Goal: Task Accomplishment & Management: Complete application form

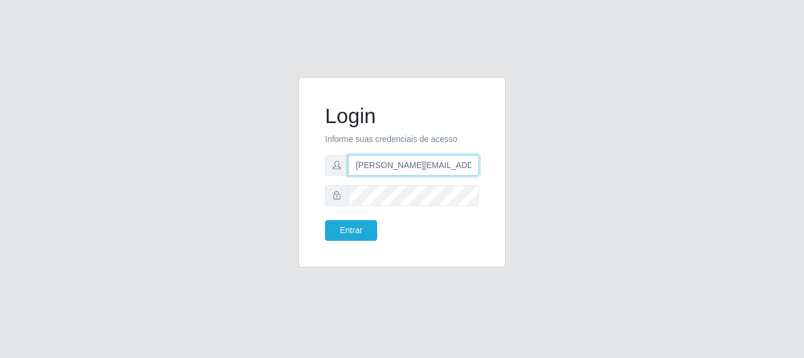
type input "[PERSON_NAME][EMAIL_ADDRESS][PERSON_NAME][DOMAIN_NAME]"
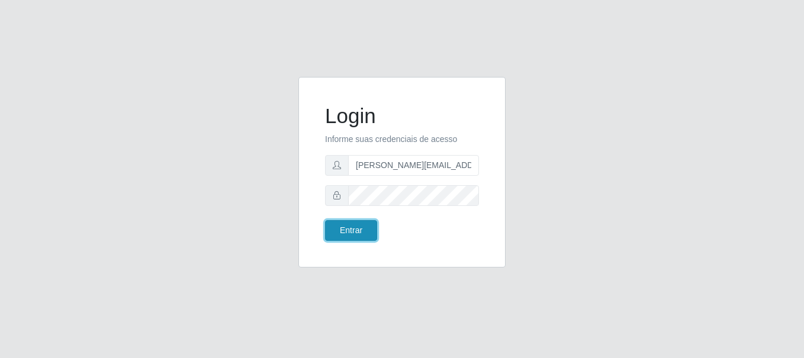
click at [351, 230] on button "Entrar" at bounding box center [351, 230] width 52 height 21
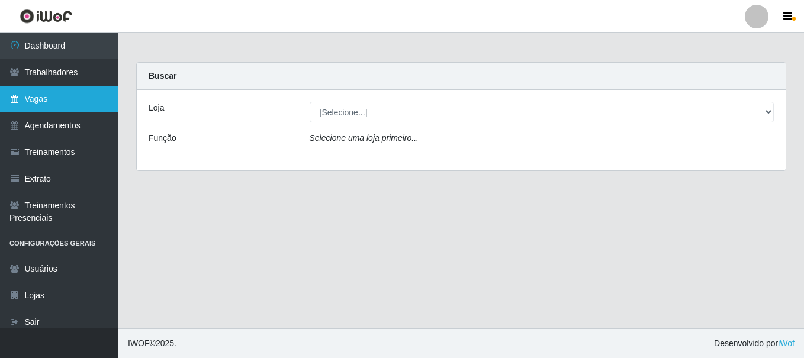
click at [59, 99] on link "Vagas" at bounding box center [59, 99] width 118 height 27
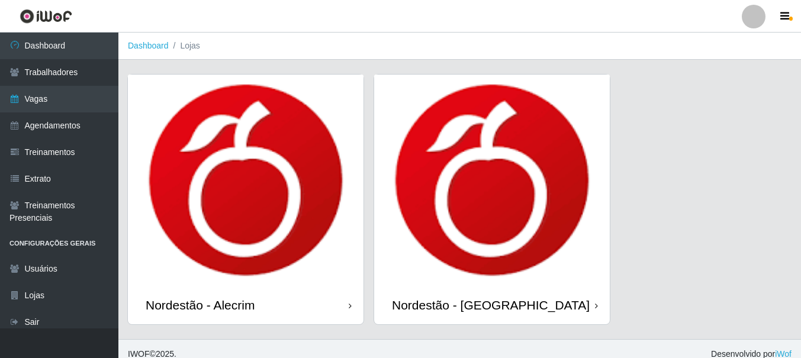
click at [202, 305] on div "Nordestão - Alecrim" at bounding box center [200, 305] width 109 height 15
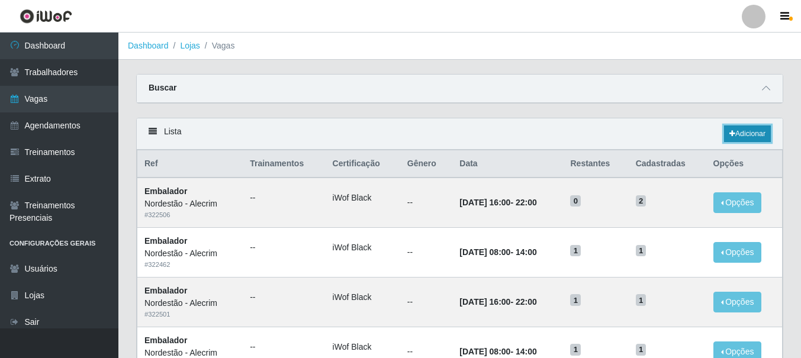
click at [746, 134] on link "Adicionar" at bounding box center [747, 134] width 47 height 17
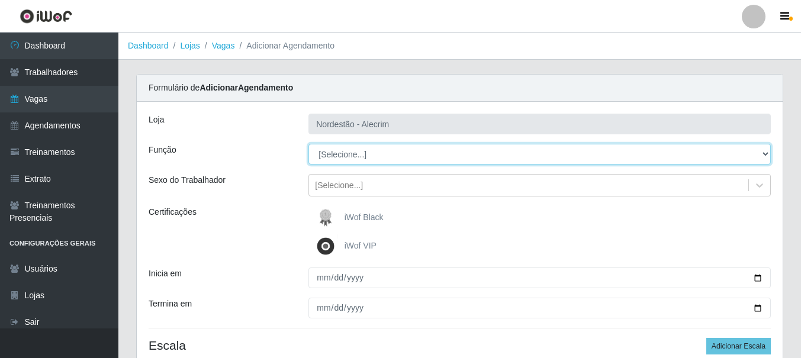
select select "1"
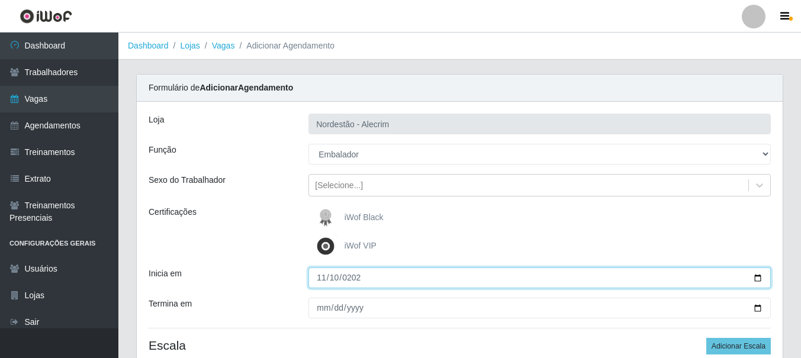
type input "[DATE]"
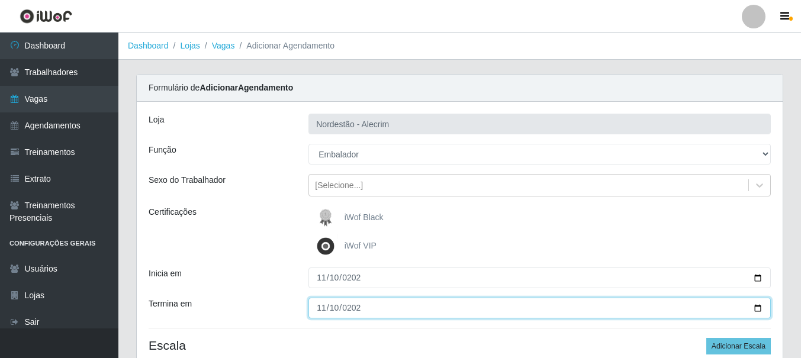
type input "[DATE]"
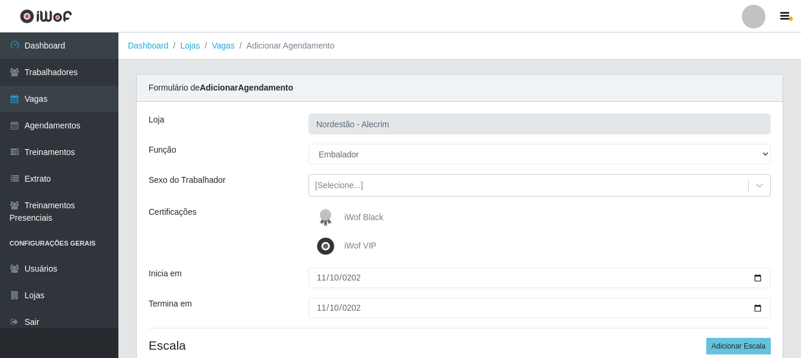
click at [539, 218] on div "iWof Black" at bounding box center [539, 218] width 462 height 24
click at [739, 346] on button "Adicionar Escala" at bounding box center [738, 346] width 65 height 17
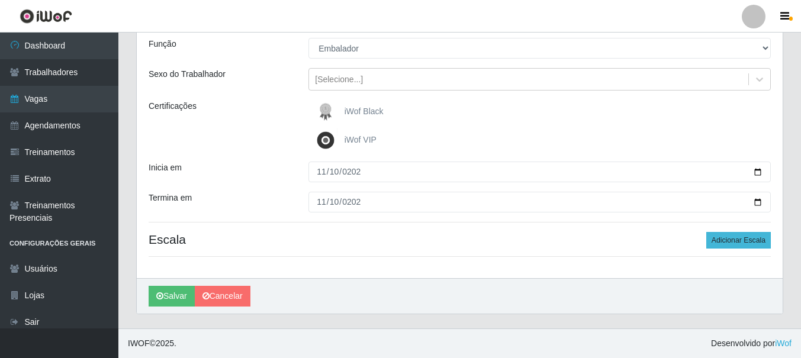
select select "1"
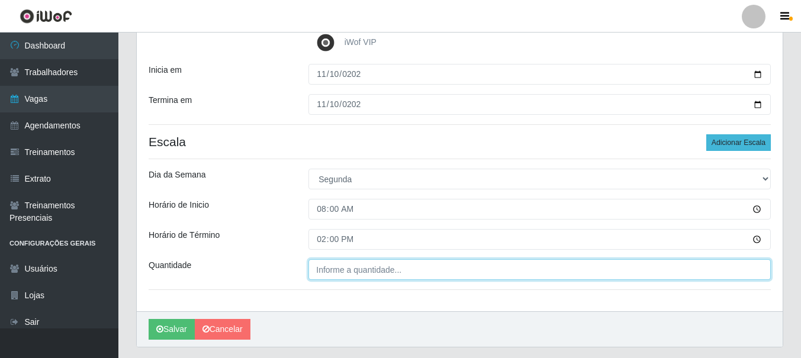
type input "___"
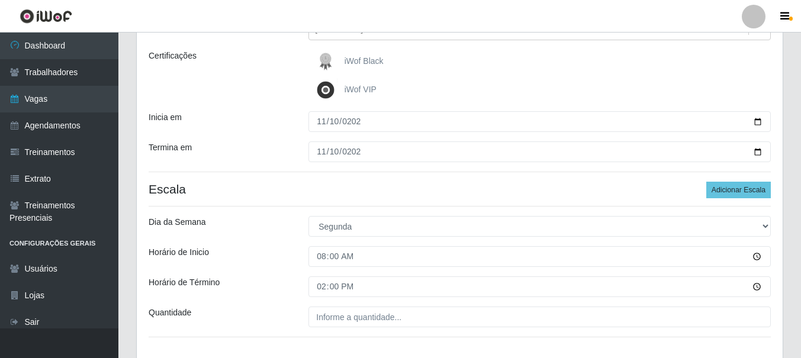
scroll to position [178, 0]
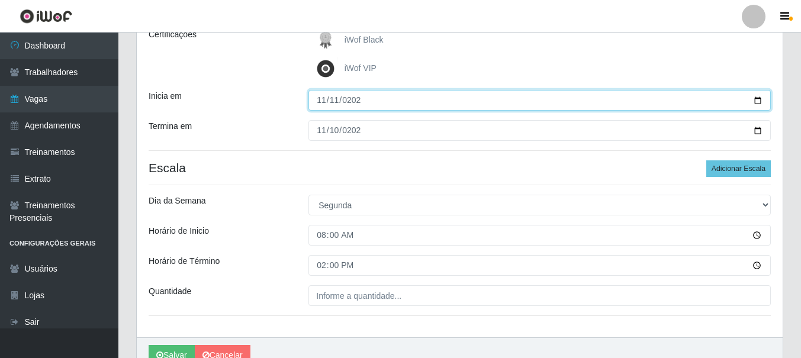
type input "[DATE]"
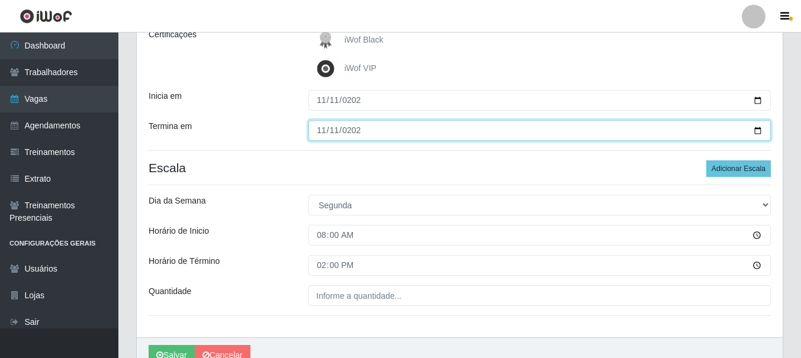
type input "[DATE]"
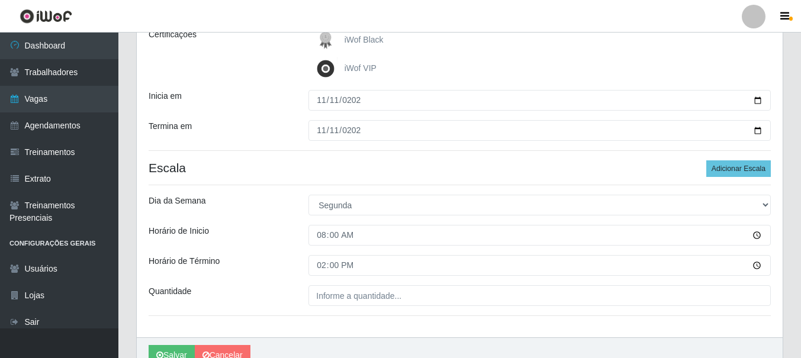
click at [539, 40] on div "iWof Black" at bounding box center [539, 40] width 462 height 24
click at [739, 169] on button "Adicionar Escala" at bounding box center [738, 168] width 65 height 17
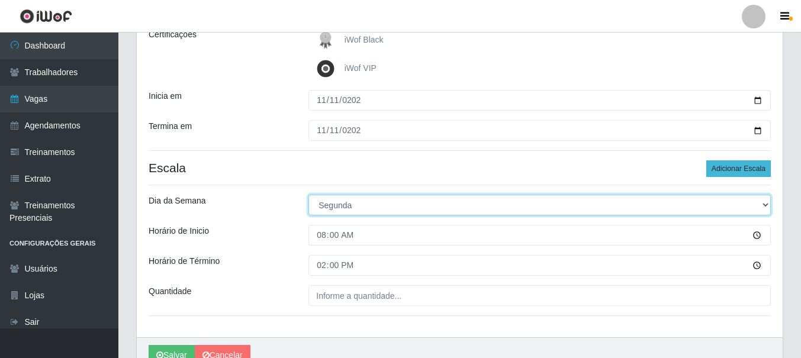
select select "2"
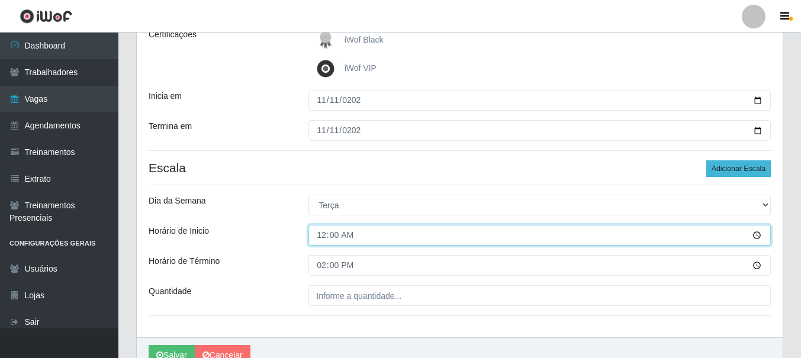
type input "08:00"
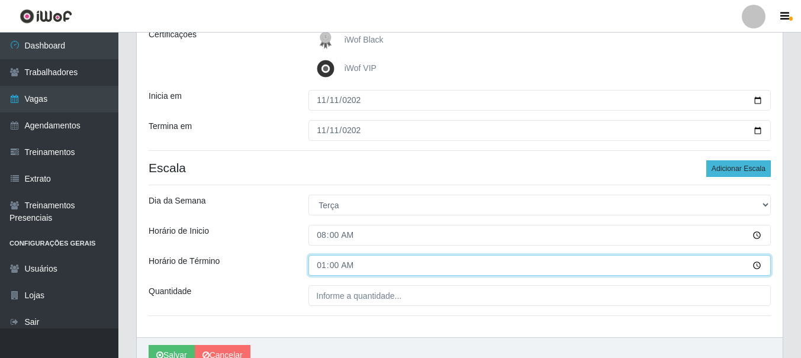
type input "14:00"
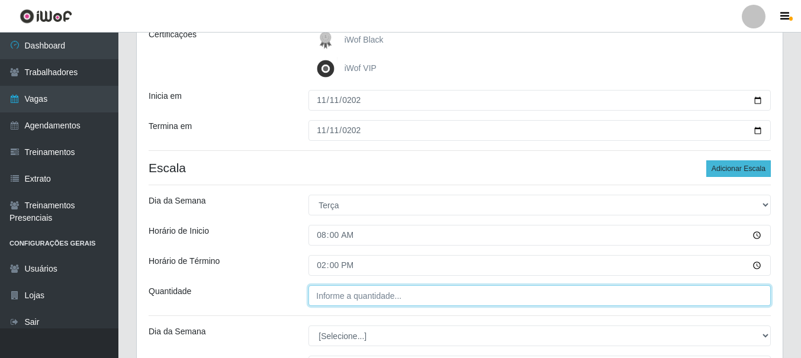
type input "___"
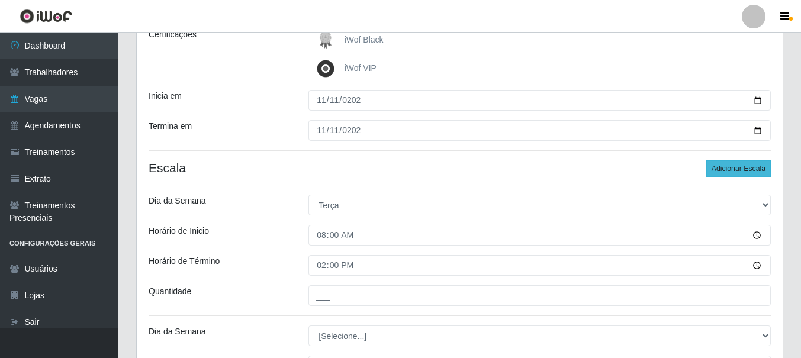
scroll to position [0, 0]
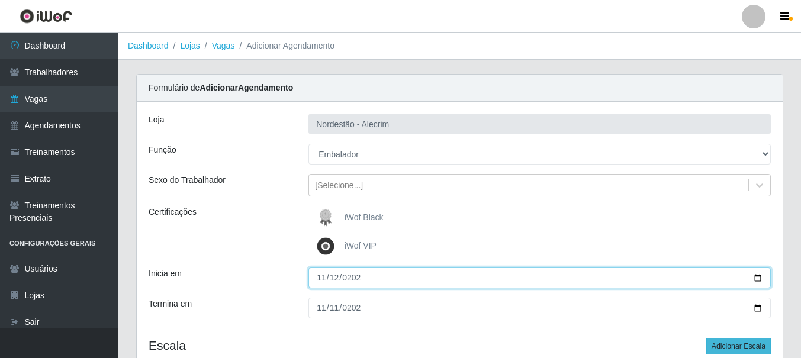
type input "[DATE]"
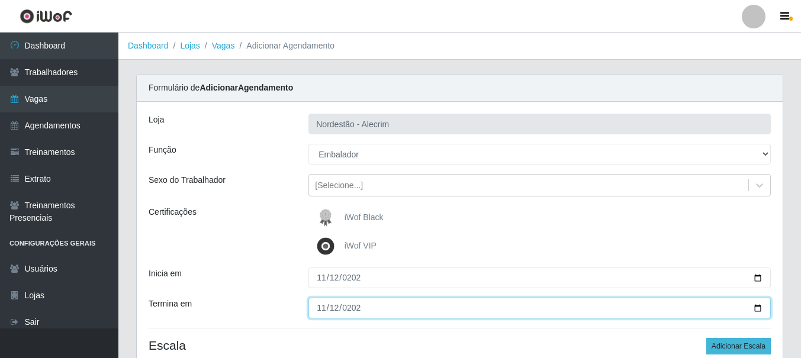
type input "[DATE]"
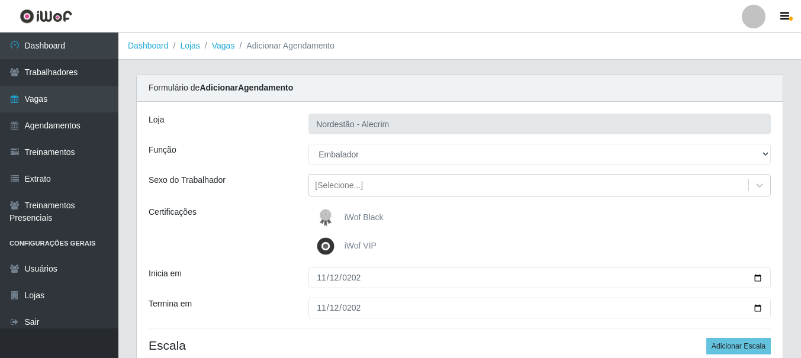
click at [539, 218] on div "iWof Black" at bounding box center [539, 218] width 462 height 24
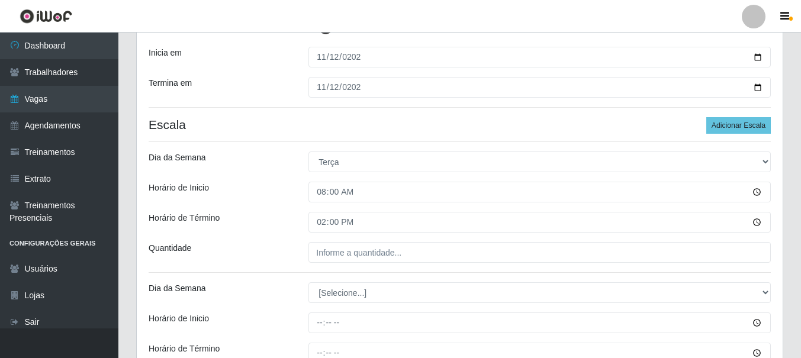
scroll to position [220, 0]
